Goal: Browse casually: Explore the website without a specific task or goal

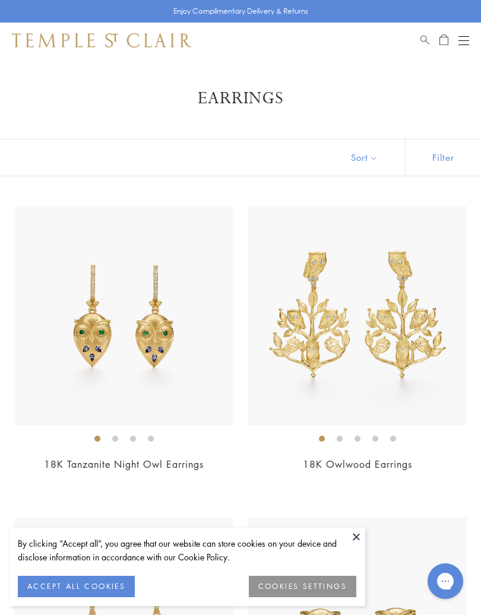
click at [358, 531] on button at bounding box center [356, 537] width 18 height 18
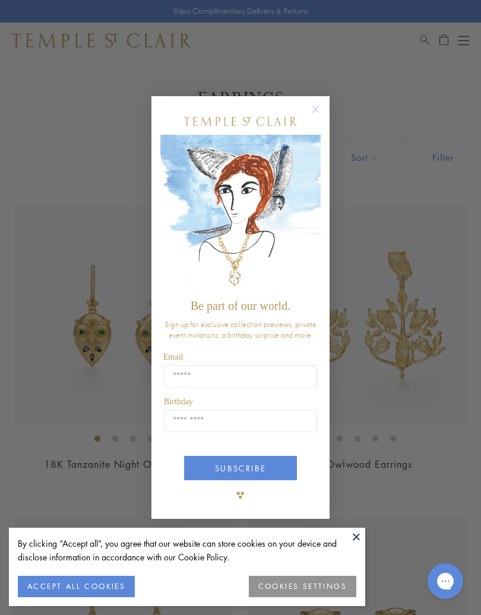
click at [83, 587] on button "ACCEPT ALL COOKIES" at bounding box center [76, 586] width 117 height 21
